Goal: Task Accomplishment & Management: Use online tool/utility

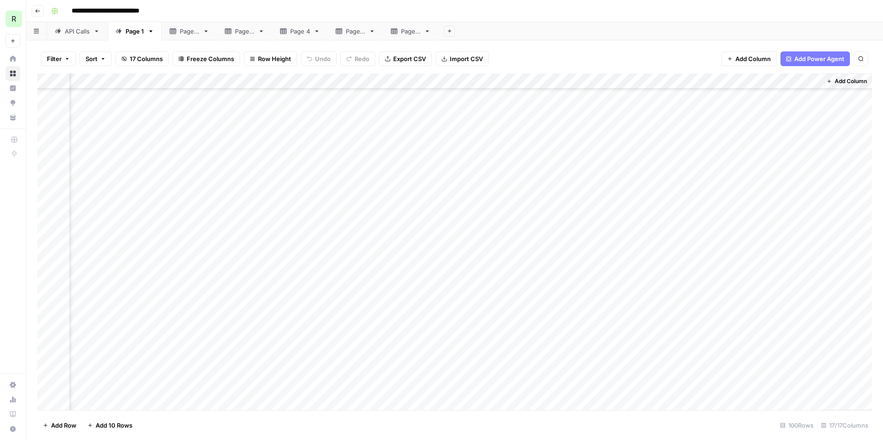
scroll to position [470, 675]
click at [695, 234] on div "Add Column" at bounding box center [454, 242] width 834 height 337
click at [697, 250] on div "Add Column" at bounding box center [454, 242] width 834 height 337
click at [697, 267] on div "Add Column" at bounding box center [454, 242] width 834 height 337
click at [696, 282] on div "Add Column" at bounding box center [454, 242] width 834 height 337
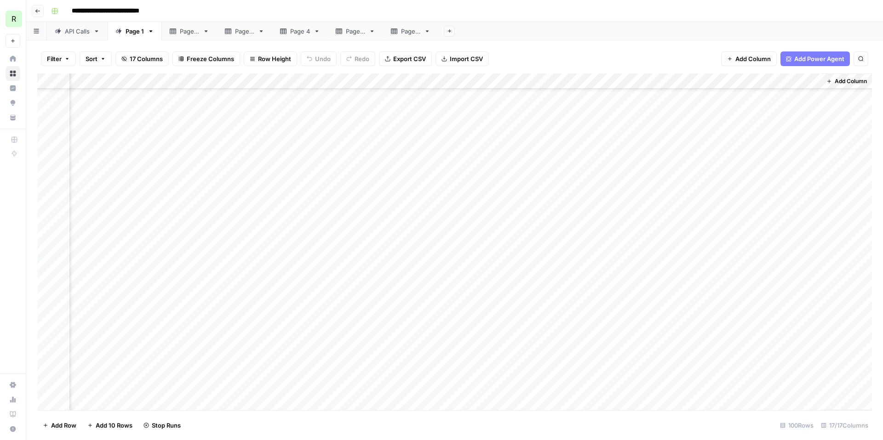
click at [697, 298] on div "Add Column" at bounding box center [454, 242] width 834 height 337
click at [696, 313] on div "Add Column" at bounding box center [454, 242] width 834 height 337
click at [696, 328] on div "Add Column" at bounding box center [454, 242] width 834 height 337
click at [695, 344] on div "Add Column" at bounding box center [454, 242] width 834 height 337
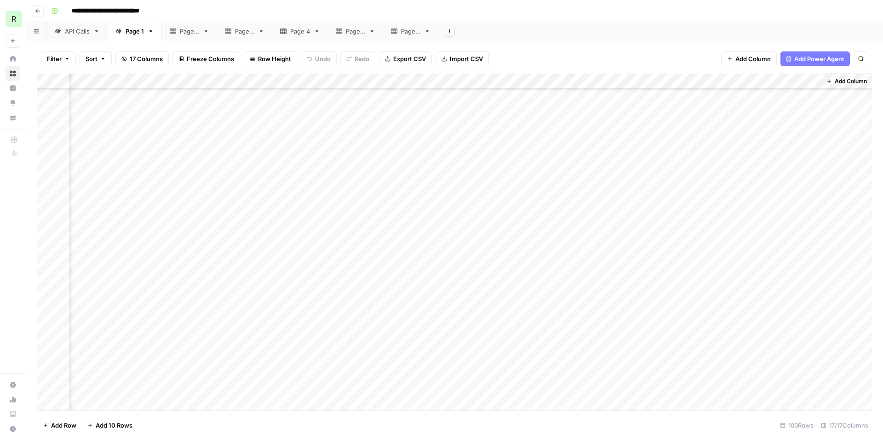
click at [697, 336] on div "Add Column" at bounding box center [454, 242] width 834 height 337
click at [696, 350] on div "Add Column" at bounding box center [454, 242] width 834 height 337
click at [695, 367] on div "Add Column" at bounding box center [454, 242] width 834 height 337
